Goal: Entertainment & Leisure: Consume media (video, audio)

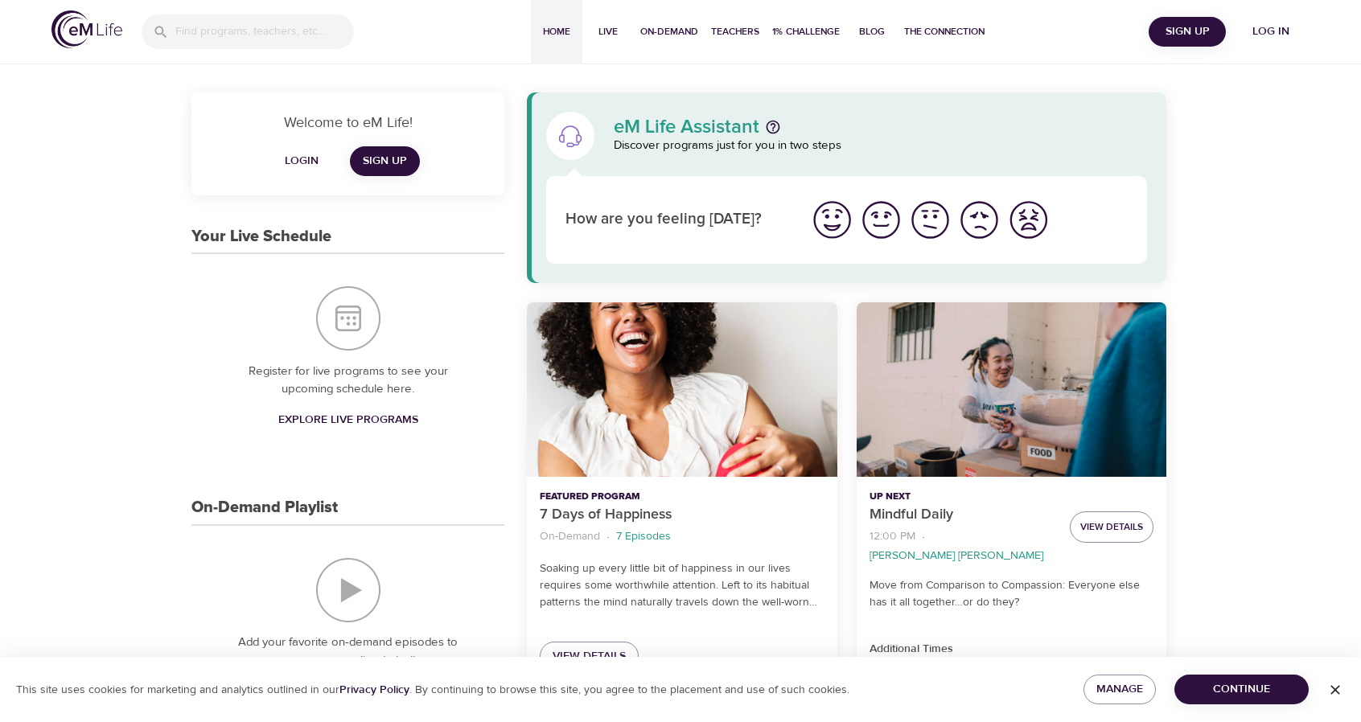
click at [1278, 27] on span "Log in" at bounding box center [1271, 32] width 64 height 20
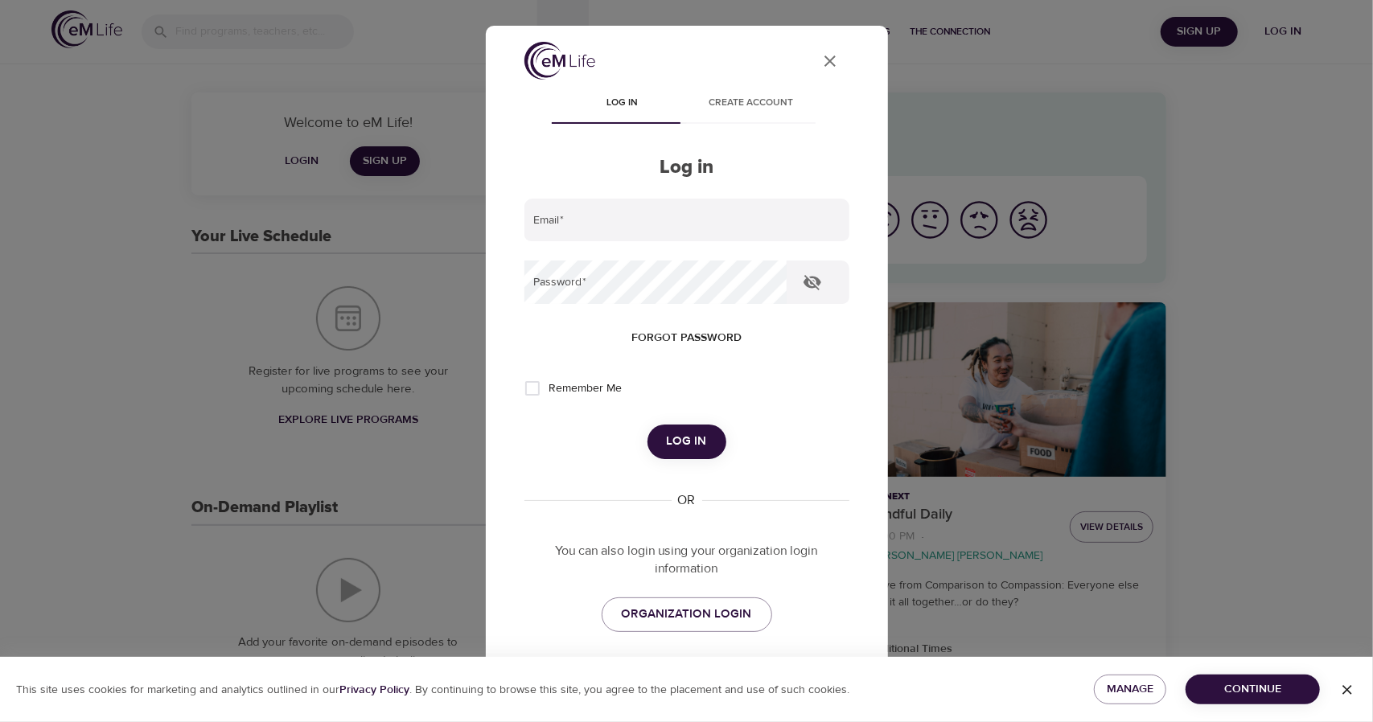
type input "[PERSON_NAME][EMAIL_ADDRESS][PERSON_NAME][DOMAIN_NAME]"
click at [692, 450] on span "Log in" at bounding box center [687, 441] width 40 height 21
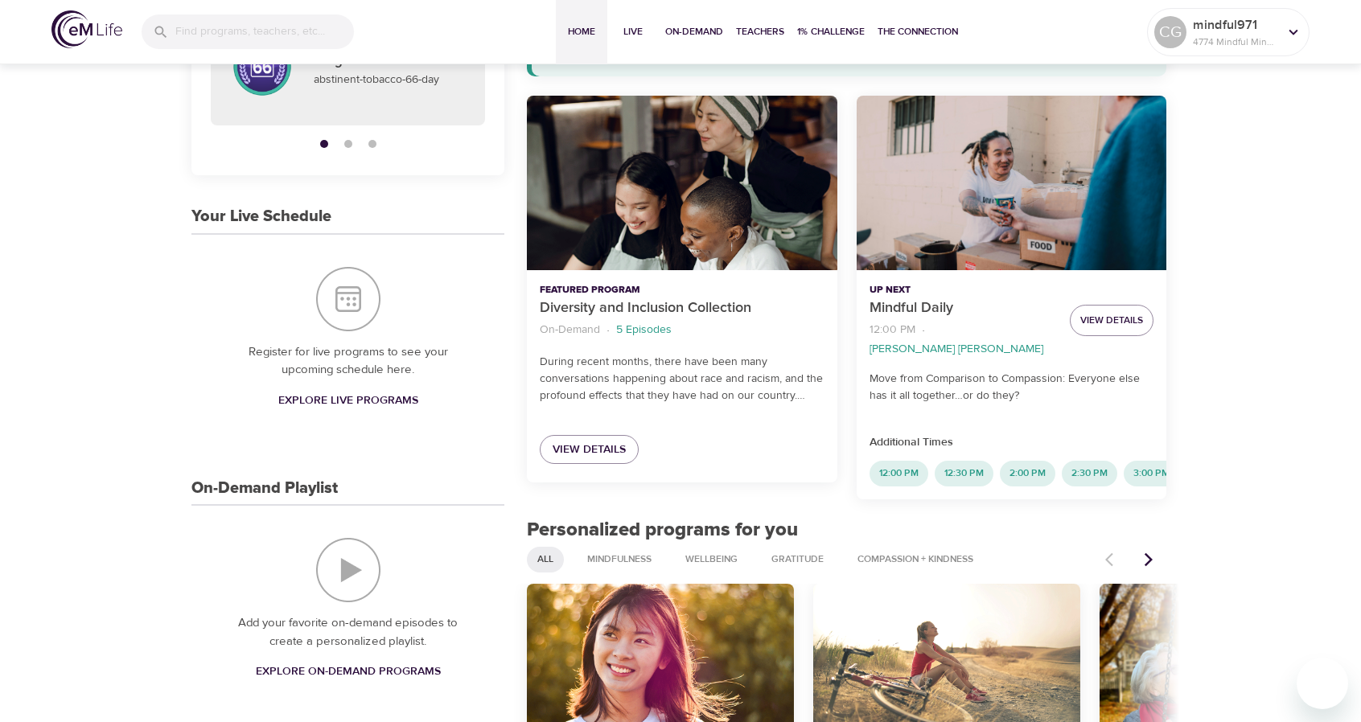
scroll to position [187, 0]
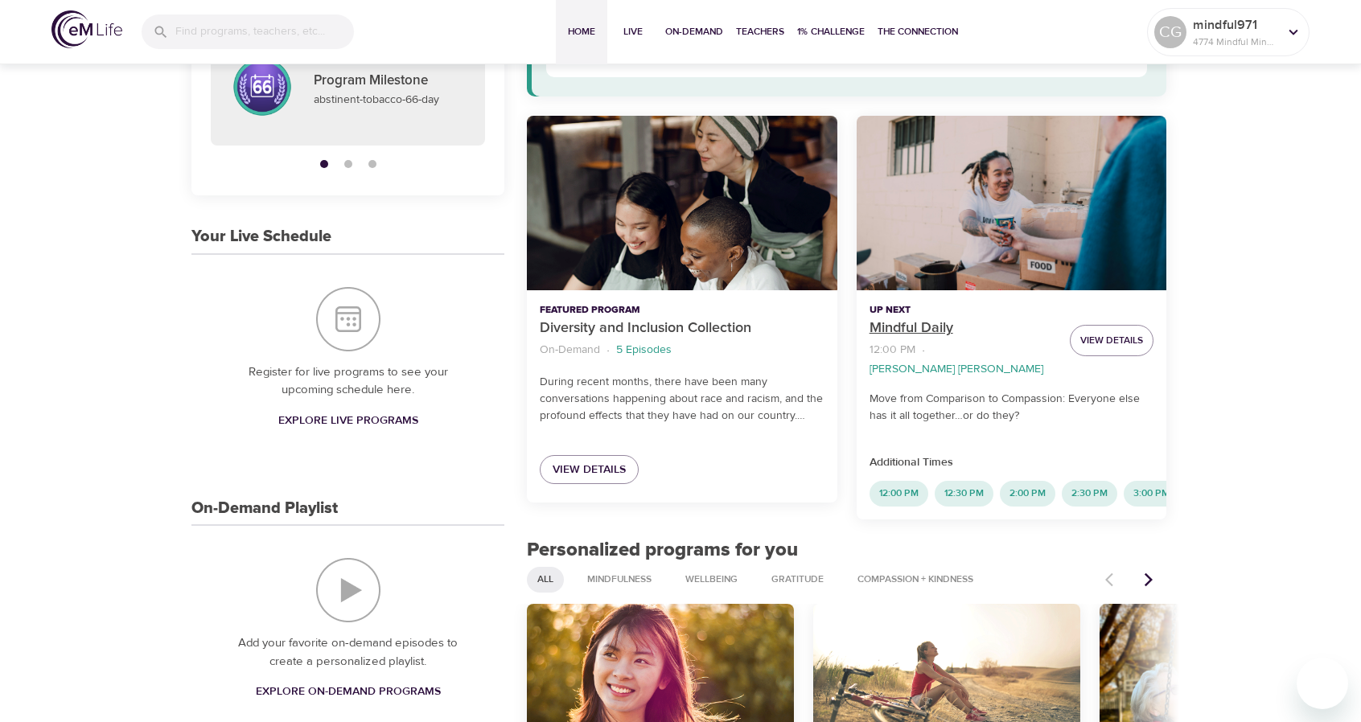
click at [930, 331] on p "Mindful Daily" at bounding box center [962, 329] width 187 height 22
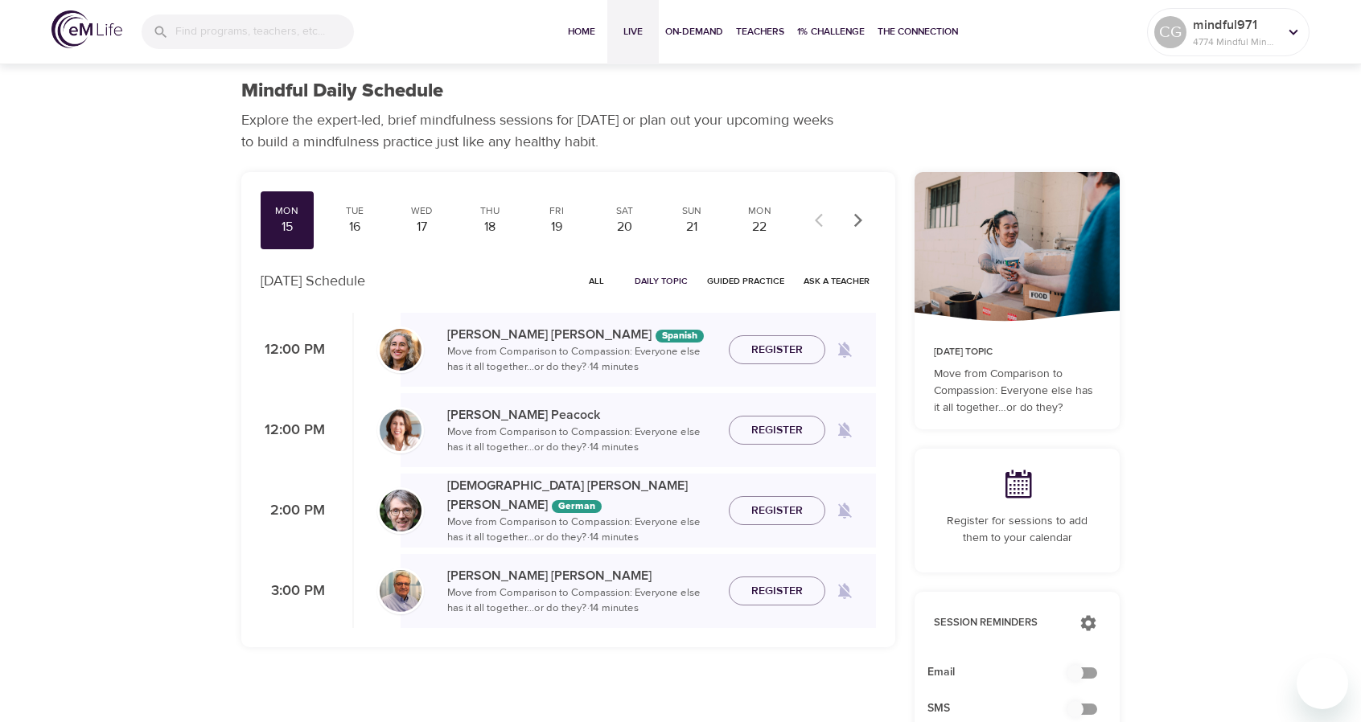
click at [629, 38] on span "Live" at bounding box center [633, 31] width 39 height 17
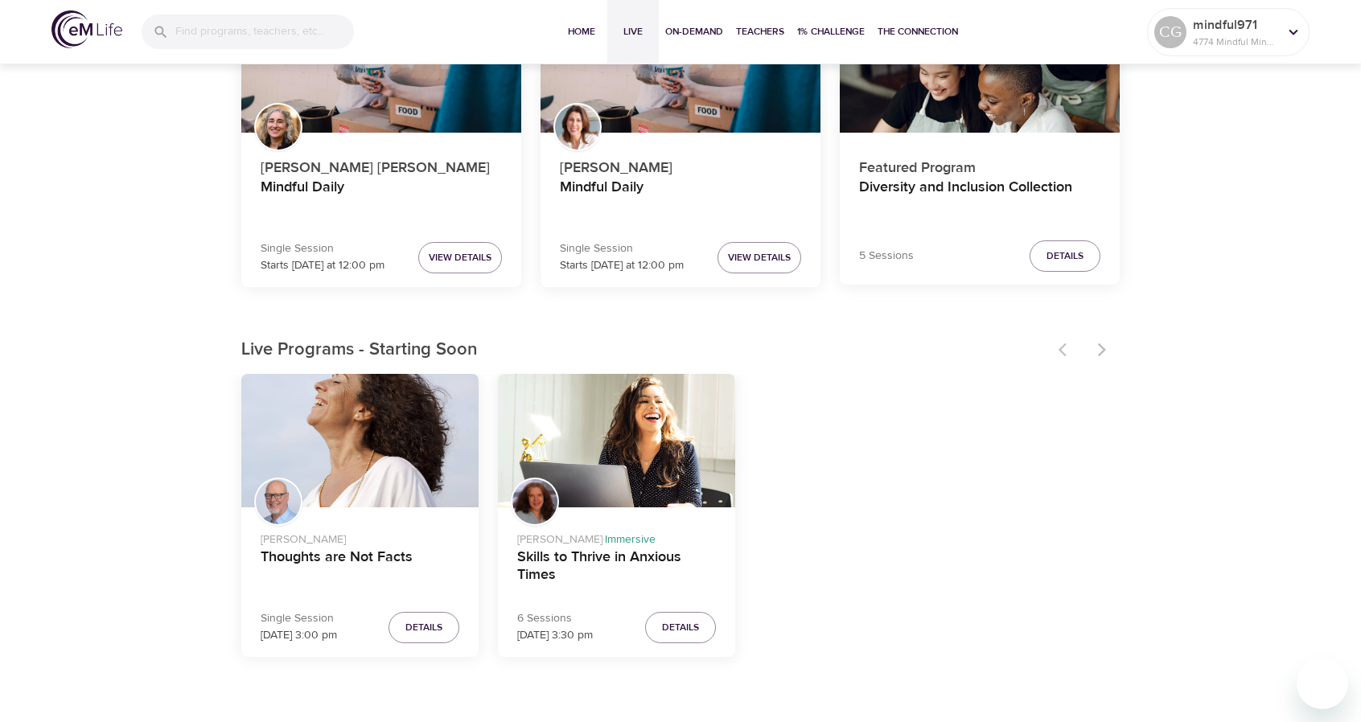
scroll to position [203, 0]
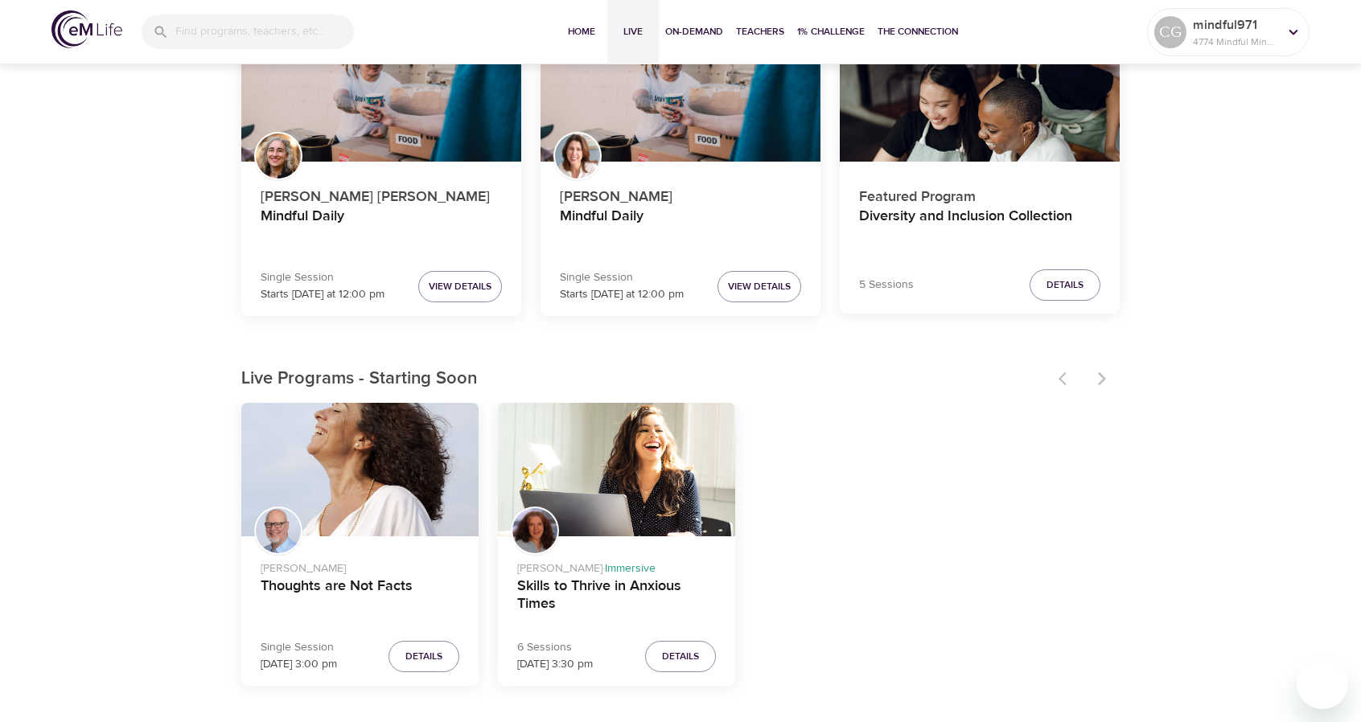
click at [1103, 380] on div at bounding box center [1084, 378] width 71 height 35
click at [1056, 384] on div at bounding box center [1084, 378] width 71 height 35
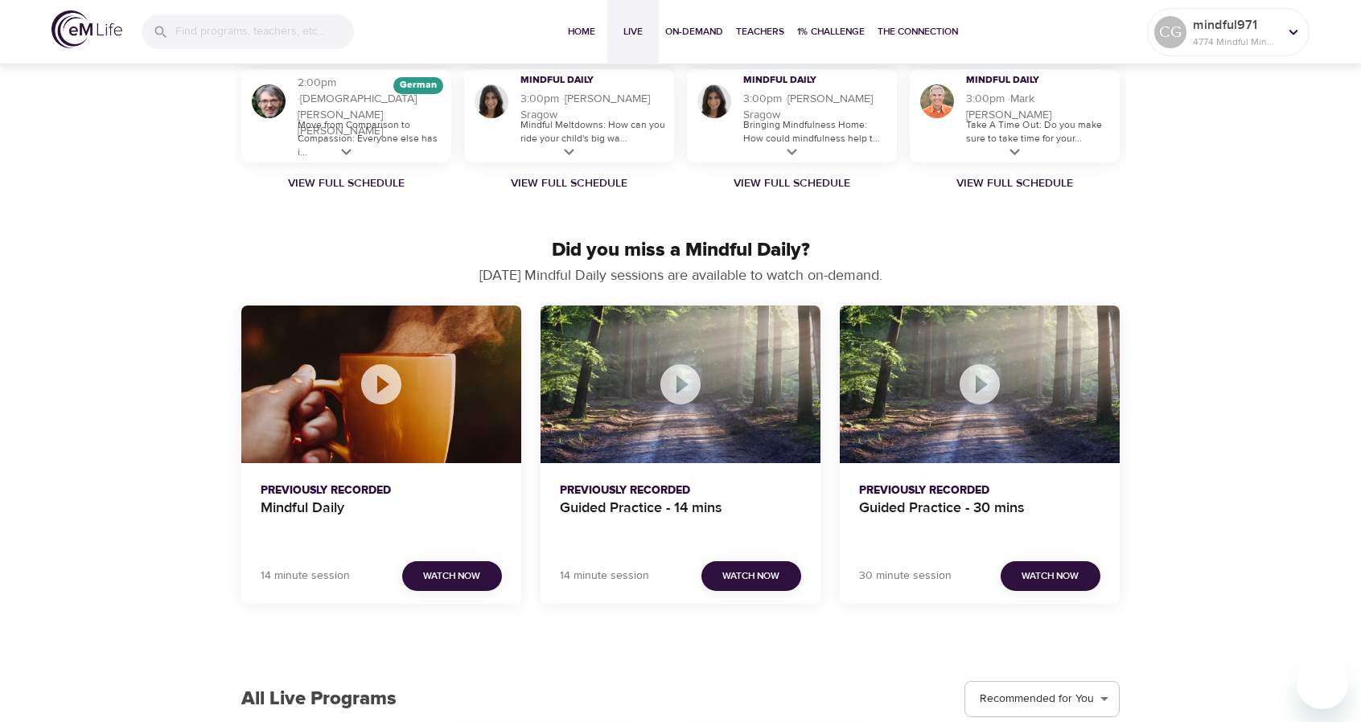
scroll to position [1406, 0]
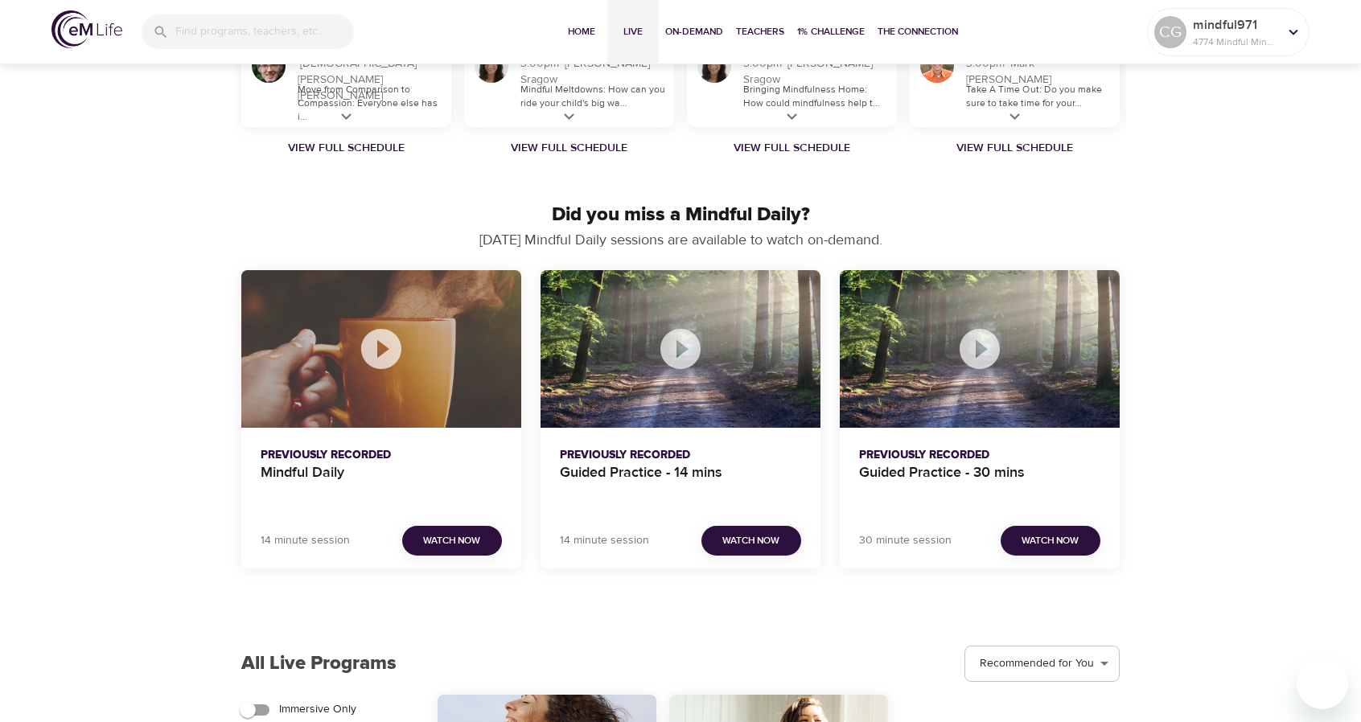
click at [384, 353] on icon "Mindful Daily" at bounding box center [381, 349] width 48 height 48
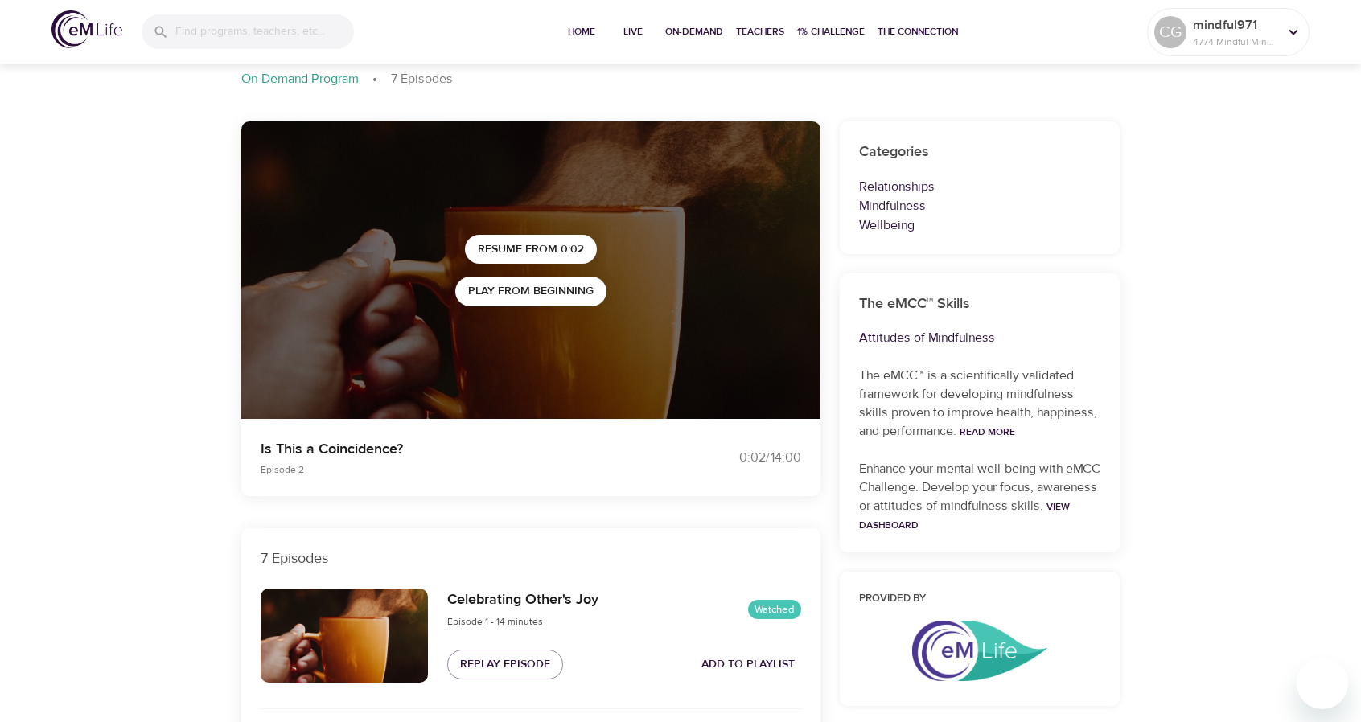
scroll to position [864, 0]
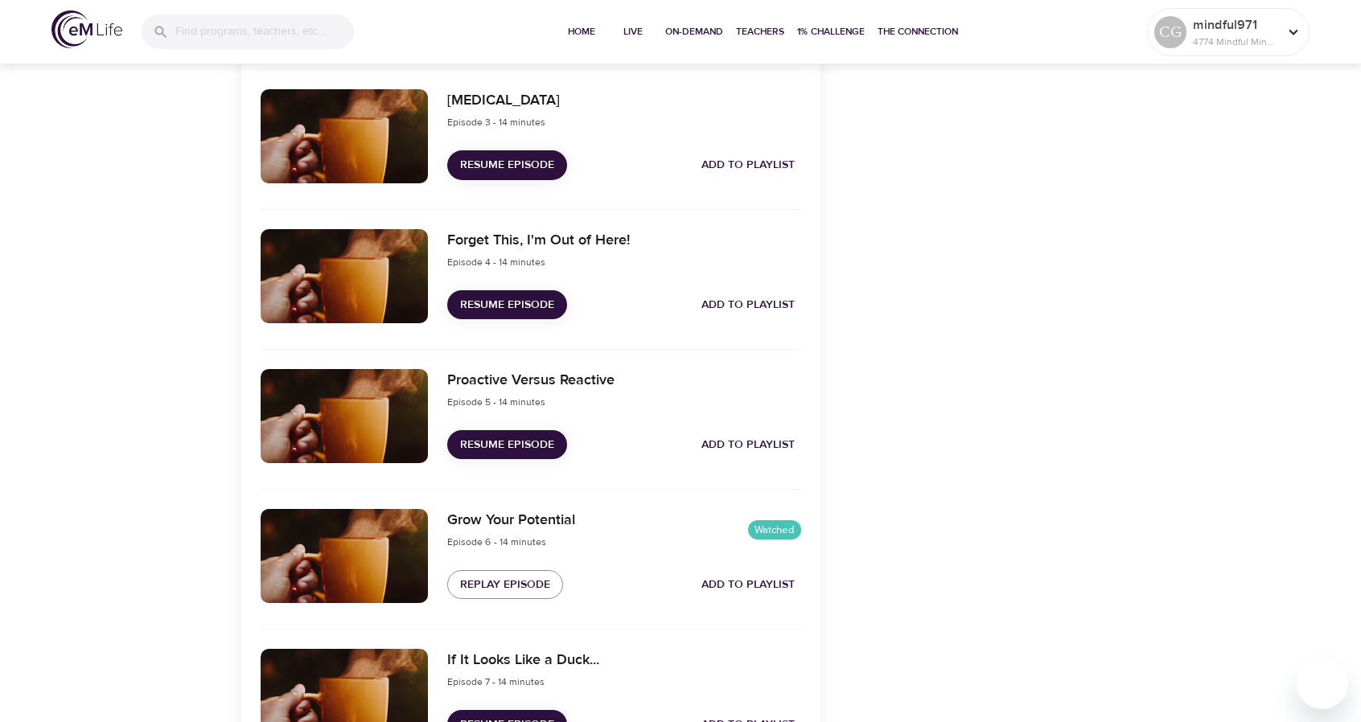
click at [495, 310] on span "Resume Episode" at bounding box center [507, 305] width 94 height 20
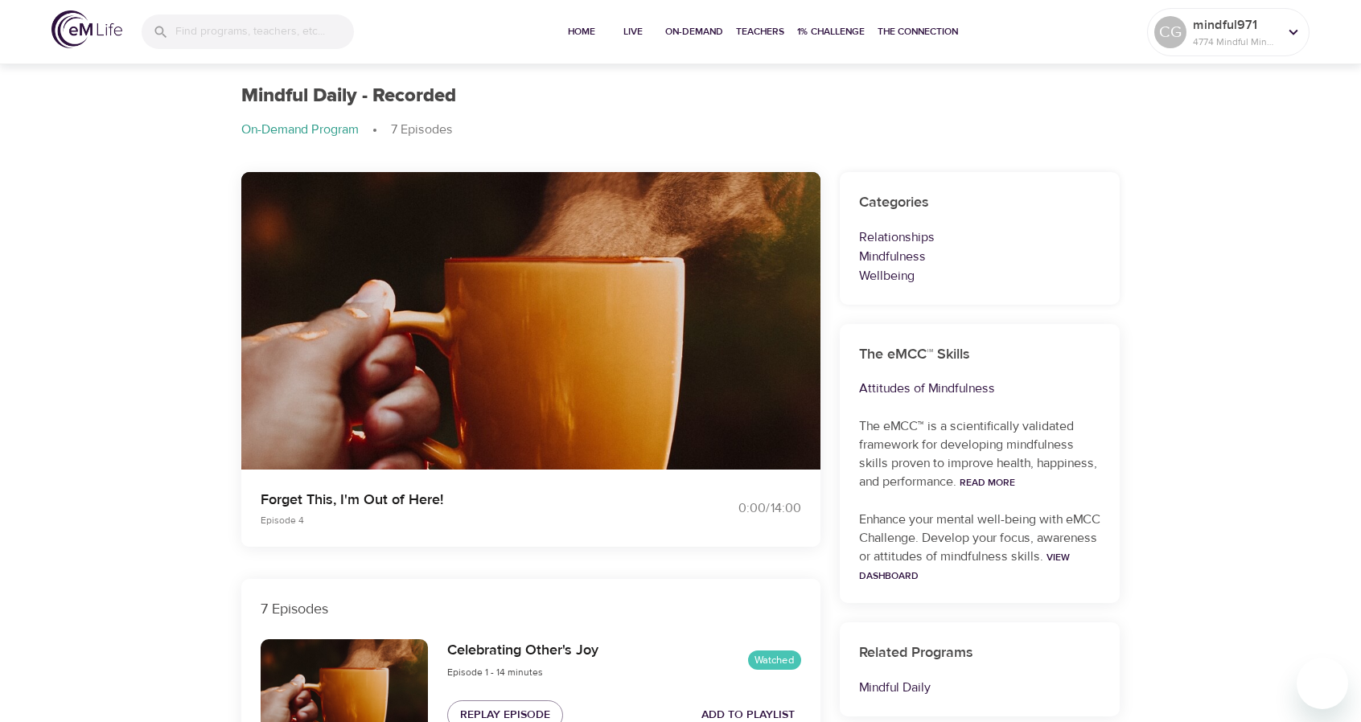
scroll to position [0, 0]
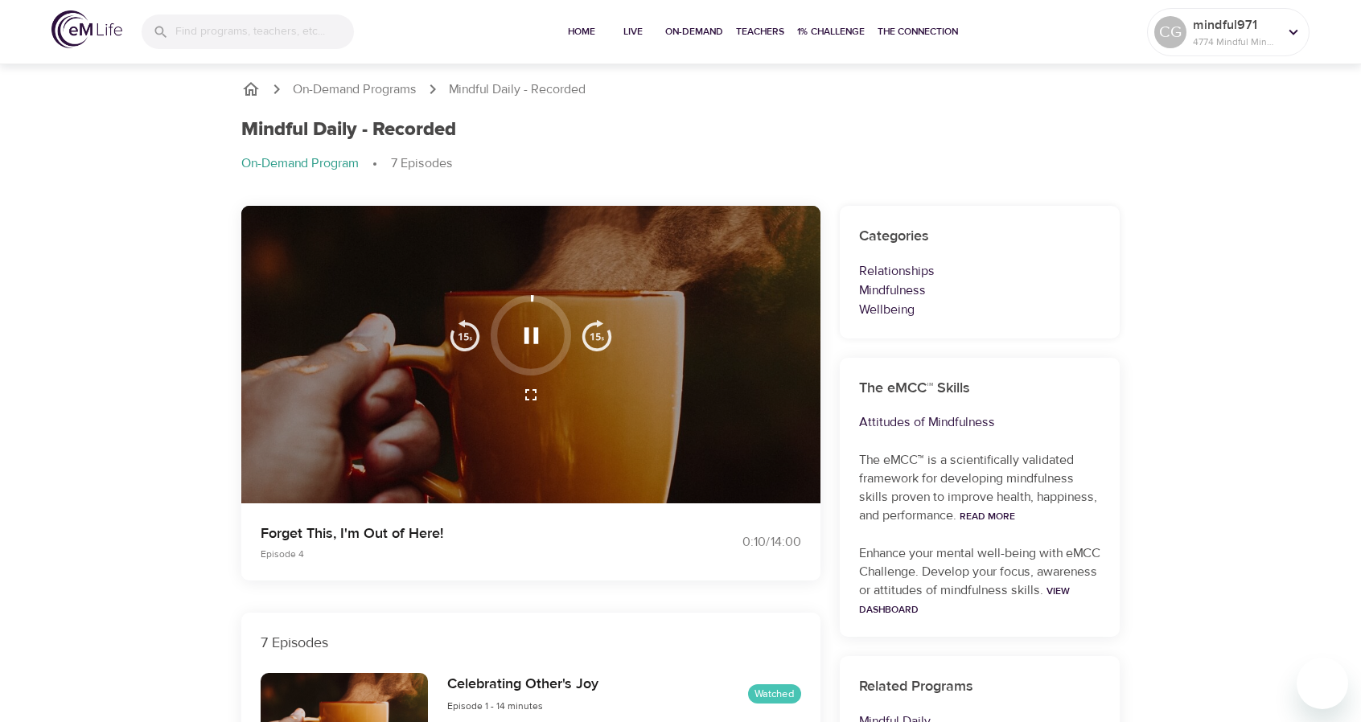
click at [766, 247] on div at bounding box center [530, 355] width 579 height 298
click at [524, 338] on icon "button" at bounding box center [531, 335] width 14 height 16
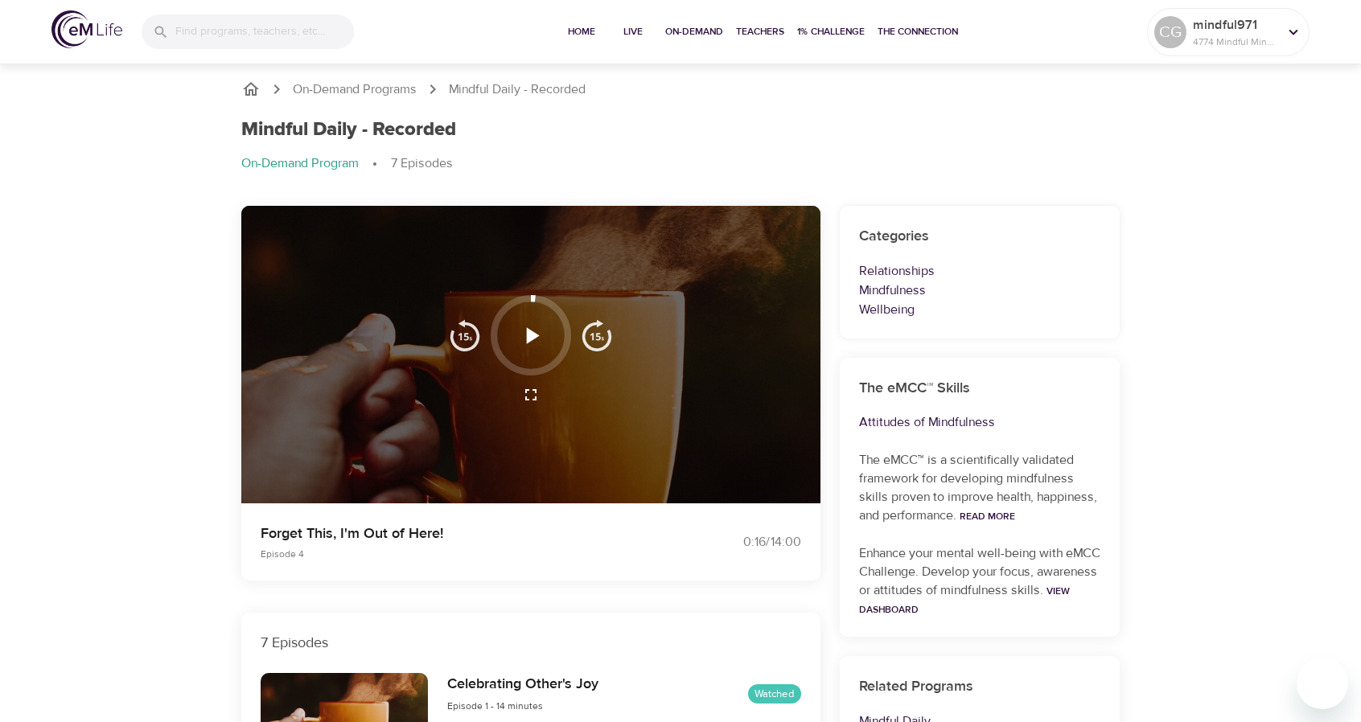
click at [524, 350] on icon "button" at bounding box center [531, 336] width 28 height 28
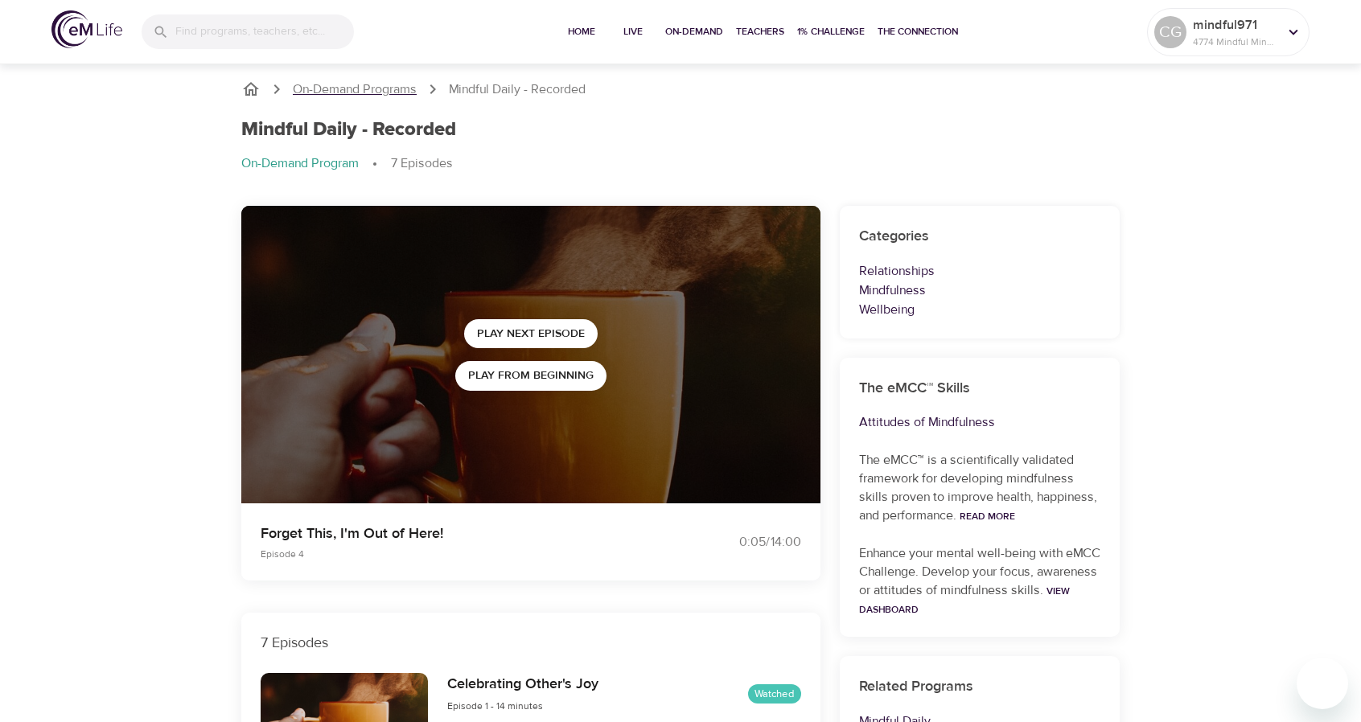
click at [388, 91] on p "On-Demand Programs" at bounding box center [355, 89] width 124 height 18
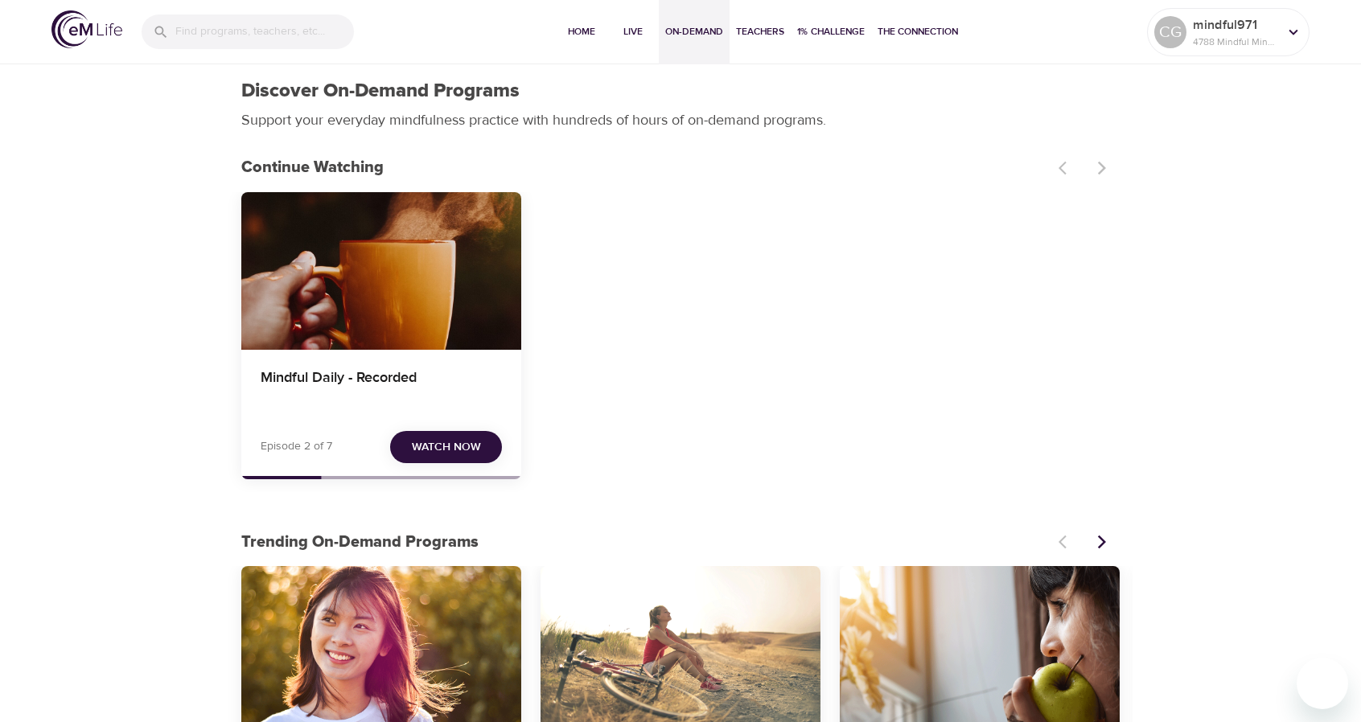
click at [677, 28] on span "On-Demand" at bounding box center [694, 31] width 58 height 17
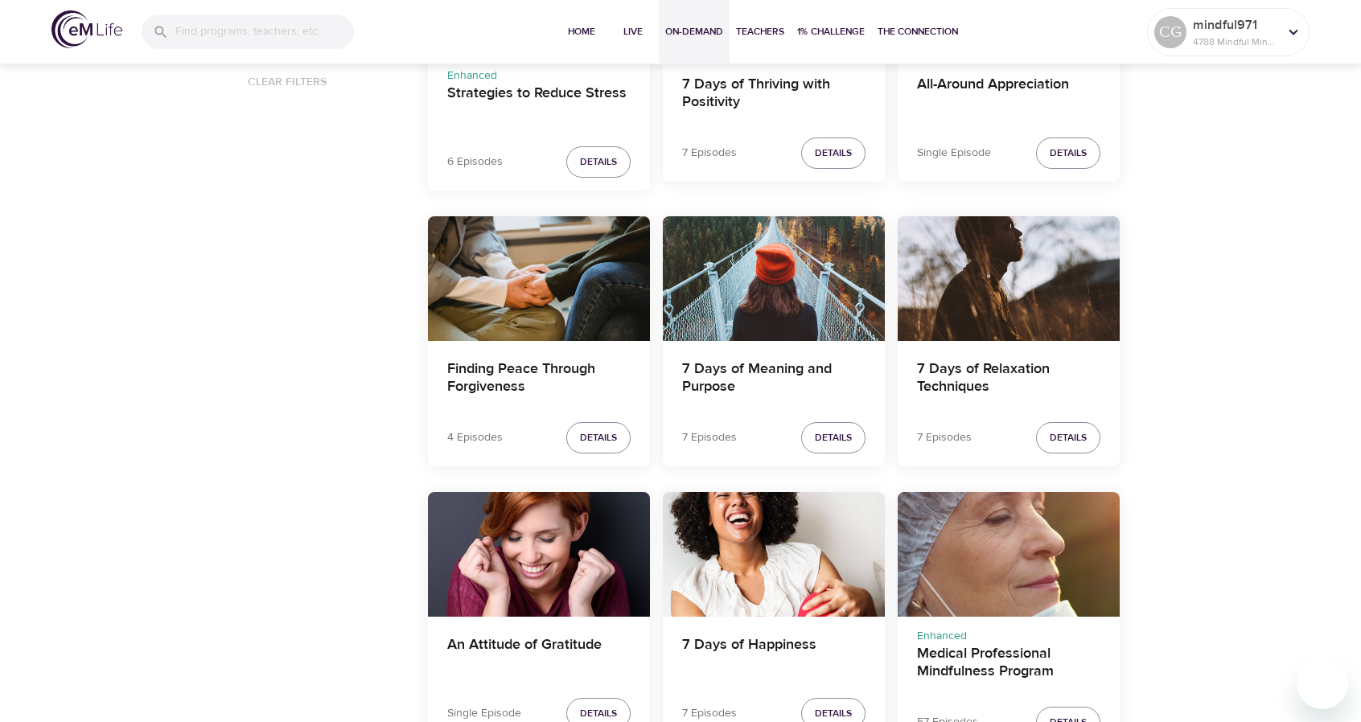
scroll to position [1303, 0]
